Goal: Transaction & Acquisition: Purchase product/service

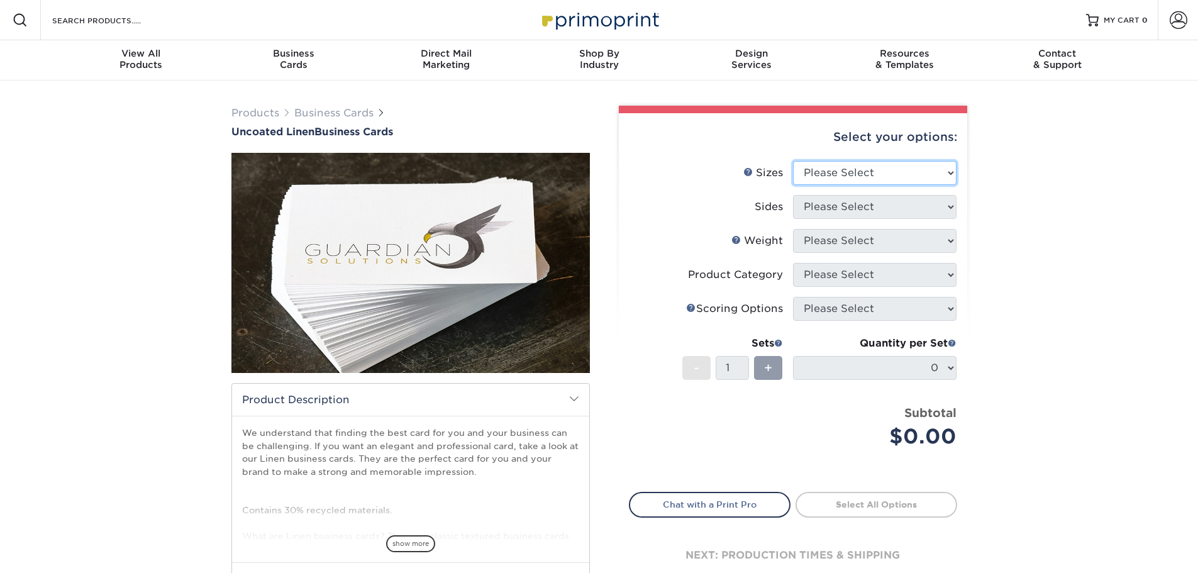
click at [801, 172] on select "Please Select 2" x 3.5" - Standard 2" x 7" - Foldover Card 2.125" x 3.375" - Eu…" at bounding box center [875, 173] width 164 height 24
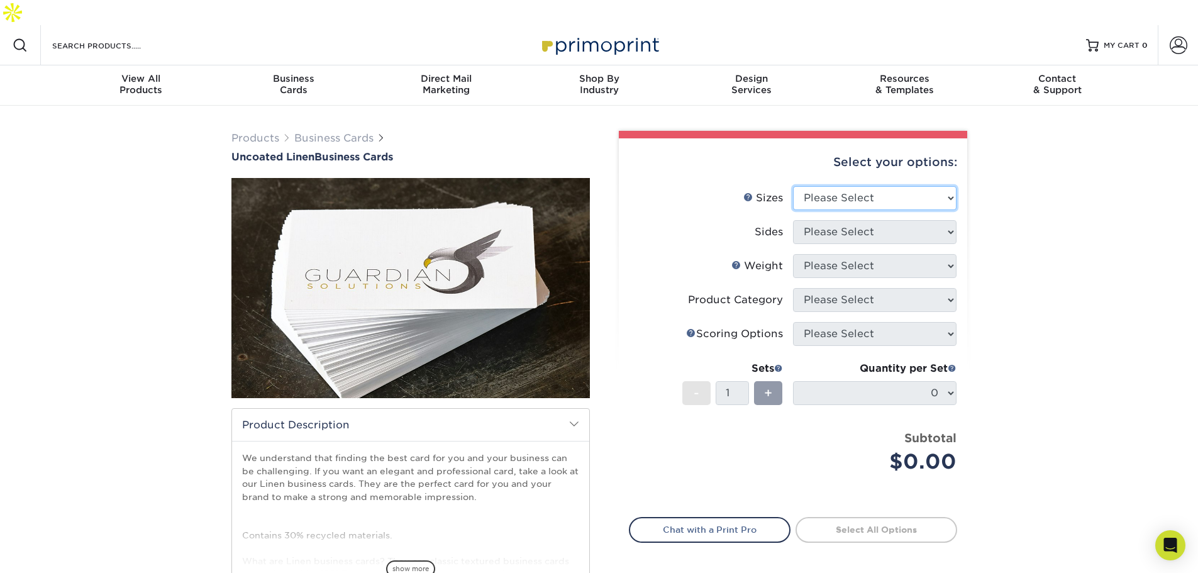
select select "2.00x3.50"
click at [793, 186] on select "Please Select 2" x 3.5" - Standard 2" x 7" - Foldover Card 2.125" x 3.375" - Eu…" at bounding box center [875, 198] width 164 height 24
click at [825, 220] on select "Please Select Print Both Sides Print Front Only" at bounding box center [875, 232] width 164 height 24
select select "13abbda7-1d64-4f25-8bb2-c179b224825d"
click at [793, 220] on select "Please Select Print Both Sides Print Front Only" at bounding box center [875, 232] width 164 height 24
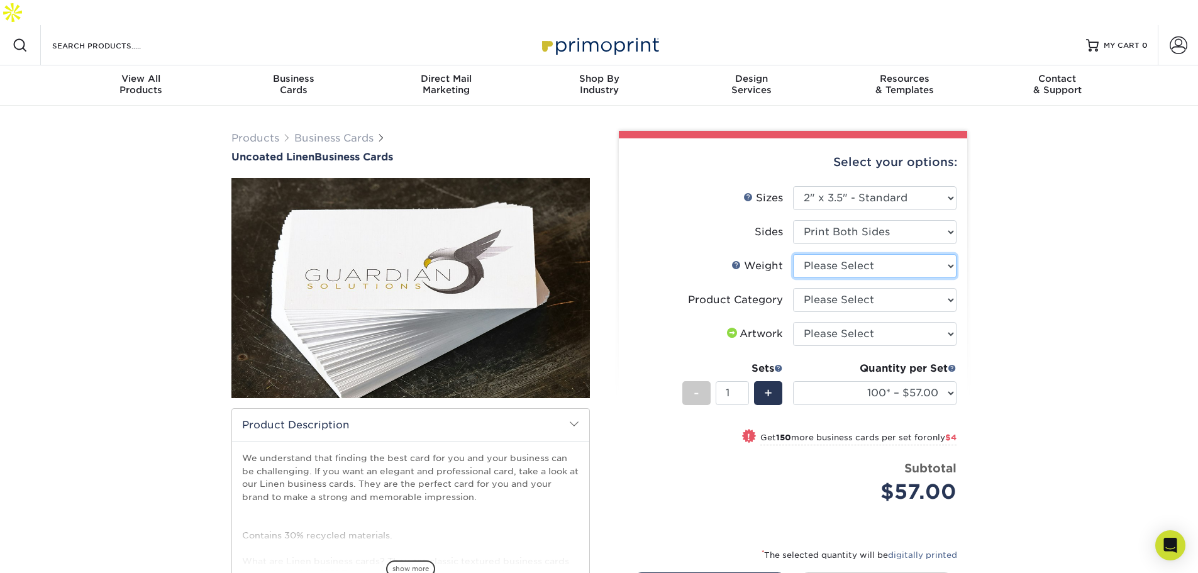
click at [826, 254] on select "Please Select 100LB" at bounding box center [875, 266] width 164 height 24
select select "100LB"
click at [793, 254] on select "Please Select 100LB" at bounding box center [875, 266] width 164 height 24
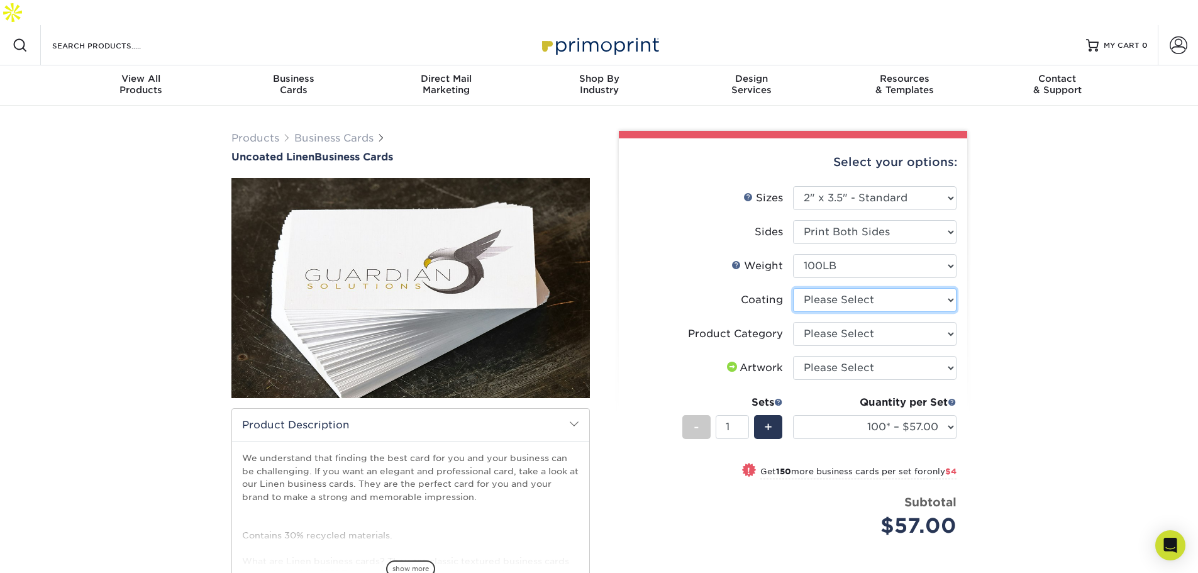
click at [824, 288] on select at bounding box center [875, 300] width 164 height 24
select select "3e7618de-abca-4bda-9f97-8b9129e913d8"
click at [793, 288] on select at bounding box center [875, 300] width 164 height 24
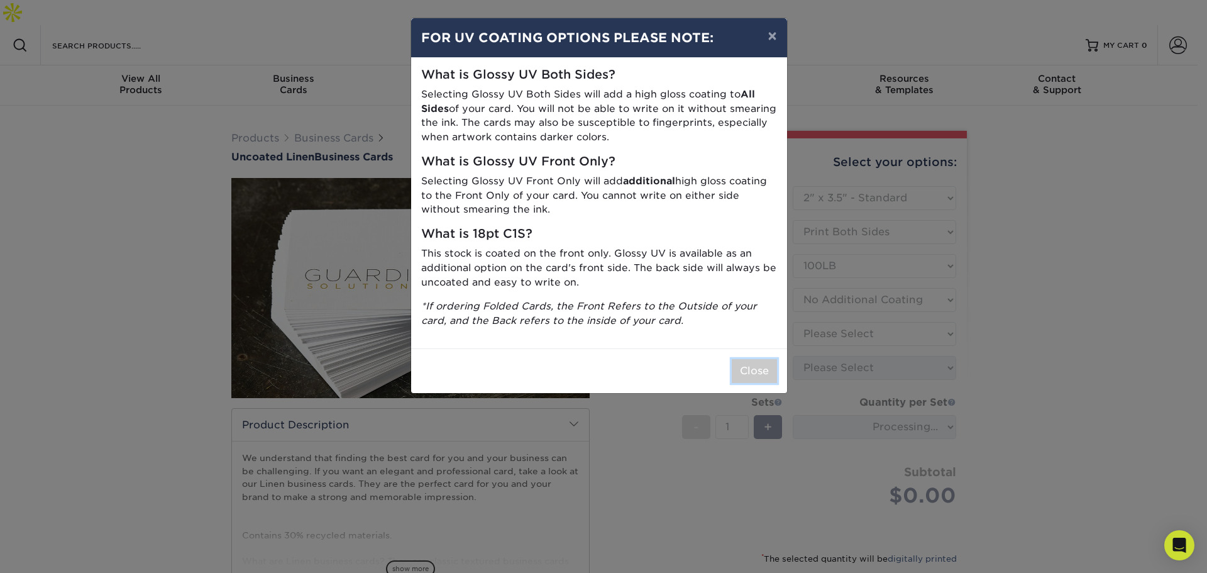
click at [754, 374] on button "Close" at bounding box center [754, 371] width 45 height 24
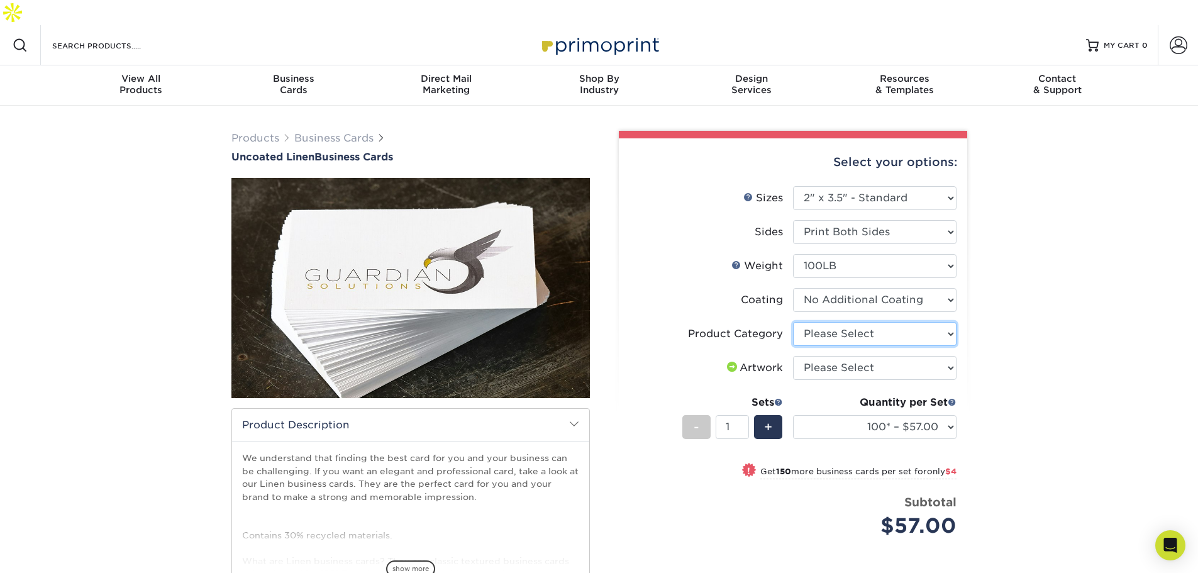
click at [810, 322] on select "Please Select Business Cards" at bounding box center [875, 334] width 164 height 24
select select "3b5148f1-0588-4f88-a218-97bcfdce65c1"
click at [793, 322] on select "Please Select Business Cards" at bounding box center [875, 334] width 164 height 24
click at [819, 356] on select "Please Select I will upload files I need a design - $100" at bounding box center [875, 368] width 164 height 24
select select "upload"
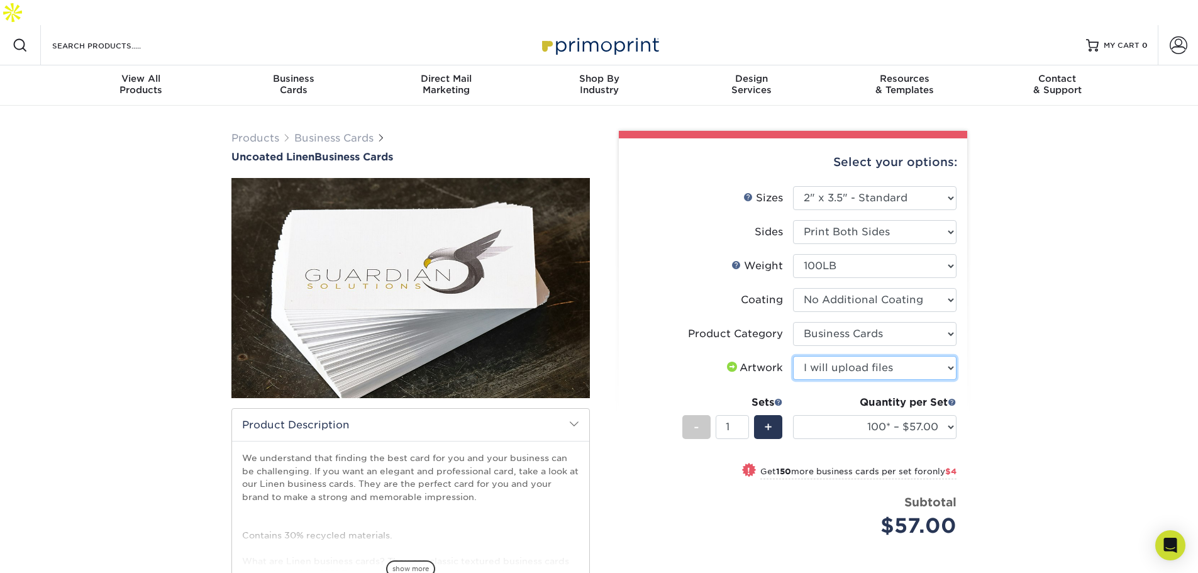
click at [793, 356] on select "Please Select I will upload files I need a design - $100" at bounding box center [875, 368] width 164 height 24
